Goal: Information Seeking & Learning: Find specific page/section

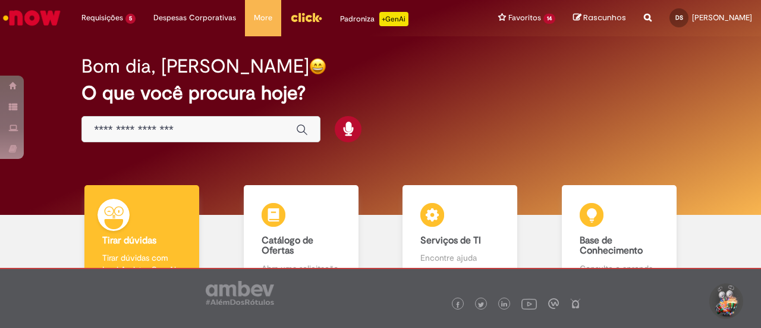
click at [434, 102] on h2 "O que você procura hoje?" at bounding box center [380, 93] width 598 height 21
click at [440, 90] on h2 "O que você procura hoje?" at bounding box center [380, 93] width 598 height 21
click at [499, 121] on div "Bom dia, [PERSON_NAME] O que você procura hoje?" at bounding box center [380, 99] width 639 height 101
click at [426, 89] on h2 "O que você procura hoje?" at bounding box center [380, 93] width 598 height 21
click at [564, 80] on div "Bom dia, [PERSON_NAME] O que você procura hoje?" at bounding box center [380, 99] width 639 height 101
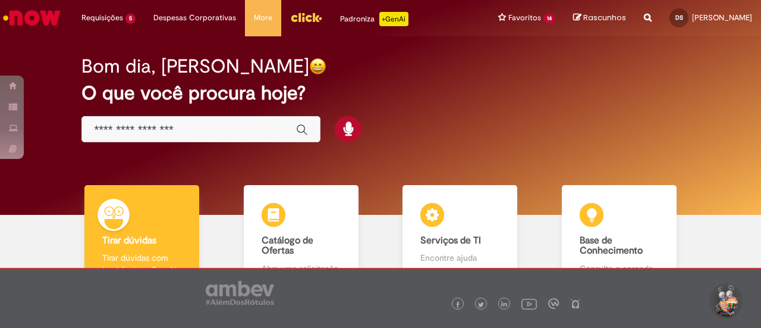
click at [465, 81] on div "Bom dia, [PERSON_NAME] O que você procura hoje?" at bounding box center [380, 99] width 639 height 101
click at [303, 20] on img "Menu Cabeçalho" at bounding box center [306, 17] width 32 height 18
click at [477, 85] on h2 "O que você procura hoje?" at bounding box center [380, 93] width 598 height 21
